Goal: Communication & Community: Answer question/provide support

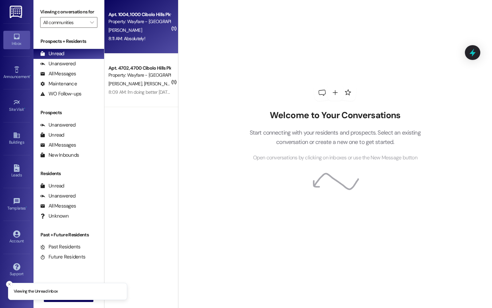
click at [154, 49] on div "Apt. 1004, [GEOGRAPHIC_DATA] Pky Property: Wayfare - [GEOGRAPHIC_DATA][PERSON_N…" at bounding box center [141, 27] width 74 height 54
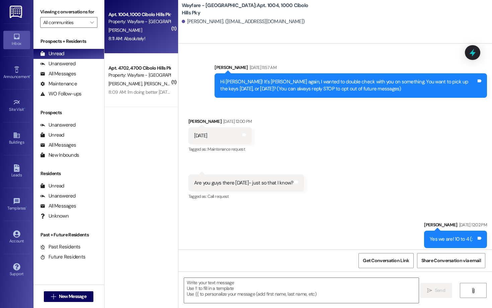
scroll to position [19779, 0]
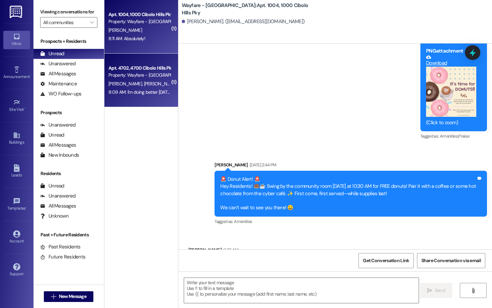
click at [111, 68] on div "Apt. 4702, 4700 Cibolo Hills Pky" at bounding box center [139, 68] width 62 height 7
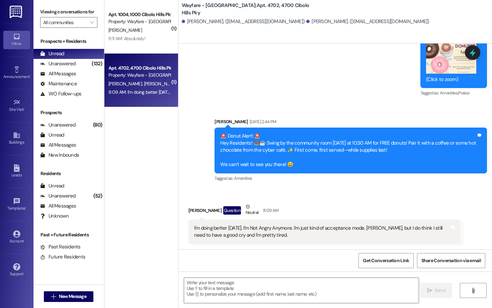
scroll to position [15444, 0]
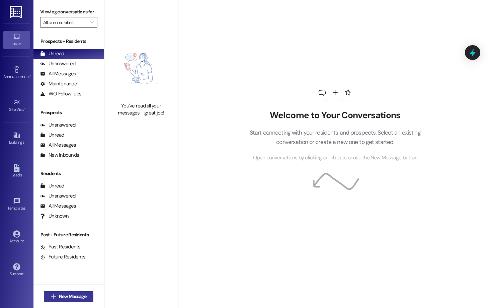
click at [54, 294] on icon "" at bounding box center [53, 296] width 5 height 5
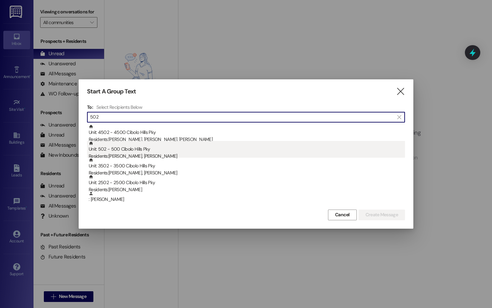
type input "502"
click at [182, 148] on div "Unit: 502 - 500 Cibolo Hills Pky Residents: Grace Wright, Faith Bell" at bounding box center [247, 150] width 316 height 19
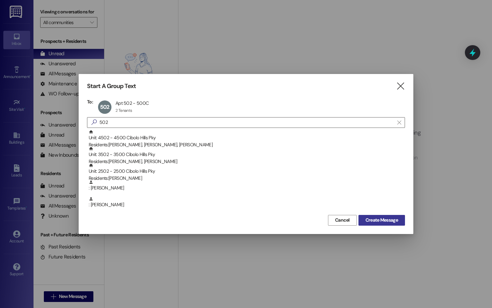
click at [393, 222] on span "Create Message" at bounding box center [382, 220] width 32 height 7
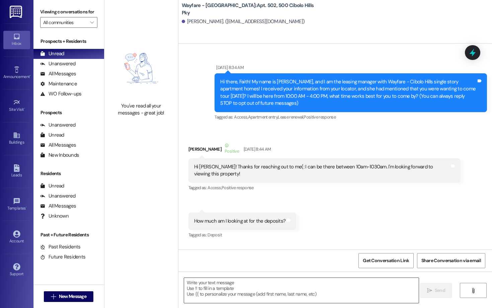
scroll to position [28110, 0]
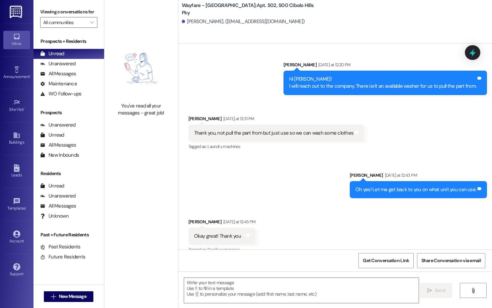
click at [213, 305] on div " Send " at bounding box center [335, 297] width 314 height 50
click at [188, 290] on textarea at bounding box center [301, 290] width 235 height 25
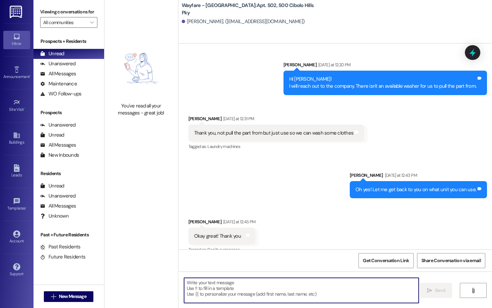
paste textarea "Incident Report Date of Report: 8/26/25 Employee: Miller Reported by: [Your Nam…"
type textarea "Incident Report Date of Report: 8/26/25 Employee: Miller Reported by: [Your Nam…"
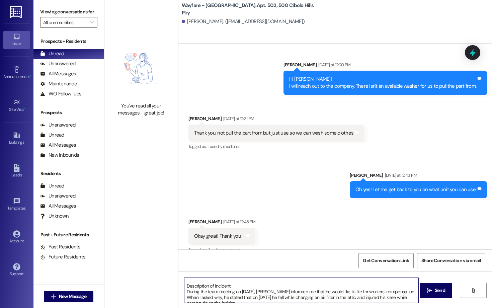
scroll to position [87, 0]
drag, startPoint x: 182, startPoint y: 282, endPoint x: 209, endPoint y: 299, distance: 31.3
click at [209, 308] on div "Incident Report Date of Report: 8/26/25 Employee: Miller Reported by: [Your Nam…" at bounding box center [335, 297] width 314 height 50
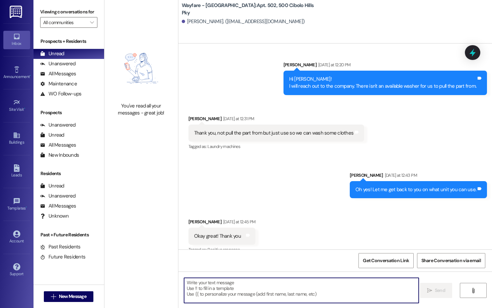
scroll to position [0, 0]
click at [224, 290] on textarea at bounding box center [301, 290] width 235 height 25
paste textarea "I wanted to follow up regarding your request to use a vacant washer while yours…"
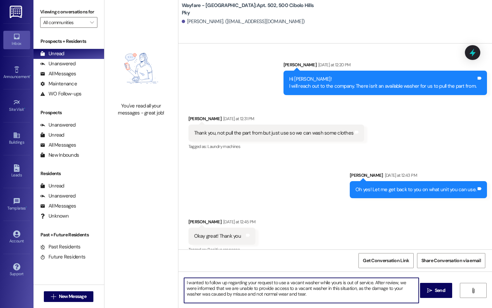
click at [184, 284] on textarea "I wanted to follow up regarding your request to use a vacant washer while yours…" at bounding box center [301, 290] width 235 height 25
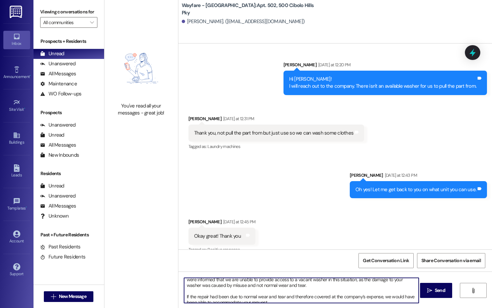
scroll to position [12, 0]
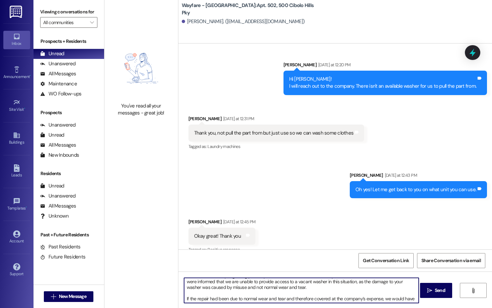
drag, startPoint x: 228, startPoint y: 282, endPoint x: 202, endPoint y: 281, distance: 26.5
click at [202, 281] on textarea "Hi Faith, I wanted to follow up regarding your request to use a vacant washer w…" at bounding box center [301, 290] width 235 height 25
click at [320, 290] on textarea "Hi Faith, I wanted to follow up regarding your request to use a vacant washer w…" at bounding box center [301, 290] width 235 height 25
drag, startPoint x: 224, startPoint y: 289, endPoint x: 402, endPoint y: 283, distance: 177.9
click at [402, 283] on textarea "Hi Faith, I wanted to follow up regarding your request to use a vacant washer w…" at bounding box center [301, 290] width 235 height 25
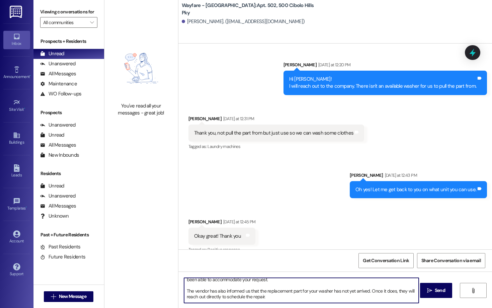
scroll to position [37, 0]
drag, startPoint x: 403, startPoint y: 292, endPoint x: 395, endPoint y: 292, distance: 8.0
click at [395, 292] on textarea "Hi Faith, I wanted to follow up regarding your request to use a vacant washer w…" at bounding box center [301, 290] width 235 height 25
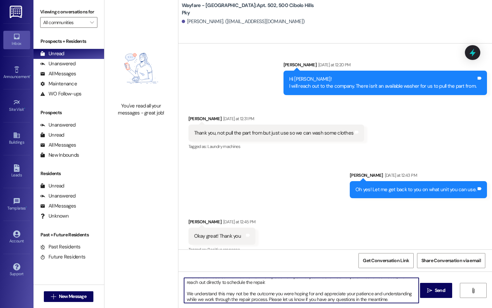
scroll to position [53, 0]
drag, startPoint x: 263, startPoint y: 298, endPoint x: 310, endPoint y: 292, distance: 47.3
click at [310, 292] on textarea "Hi Faith, I wanted to follow up regarding your request to use a vacant washer w…" at bounding box center [301, 290] width 235 height 25
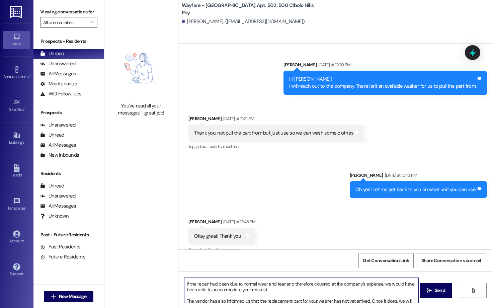
scroll to position [0, 0]
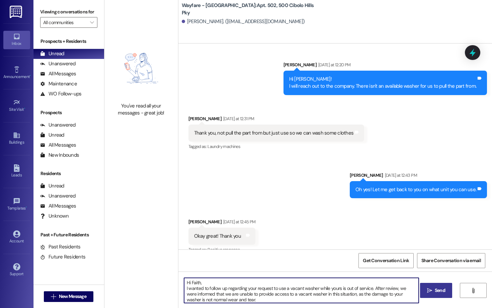
type textarea "Hi Faith, I wanted to follow up regarding your request to use a vacant washer w…"
click at [439, 290] on span "Send" at bounding box center [440, 290] width 10 height 7
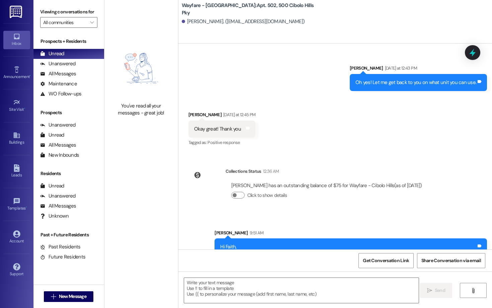
scroll to position [28243, 0]
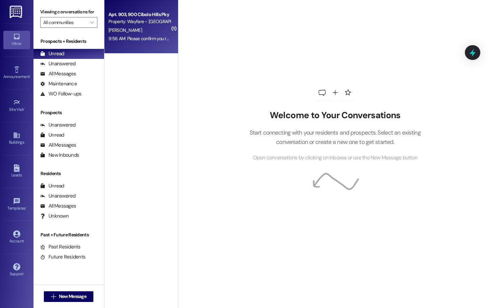
click at [161, 36] on div "9:56 AM: Please confirm you received the message from yesterday requesting you …" at bounding box center [227, 38] width 238 height 6
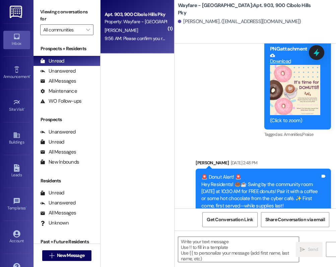
scroll to position [4547, 0]
